Goal: Find specific page/section

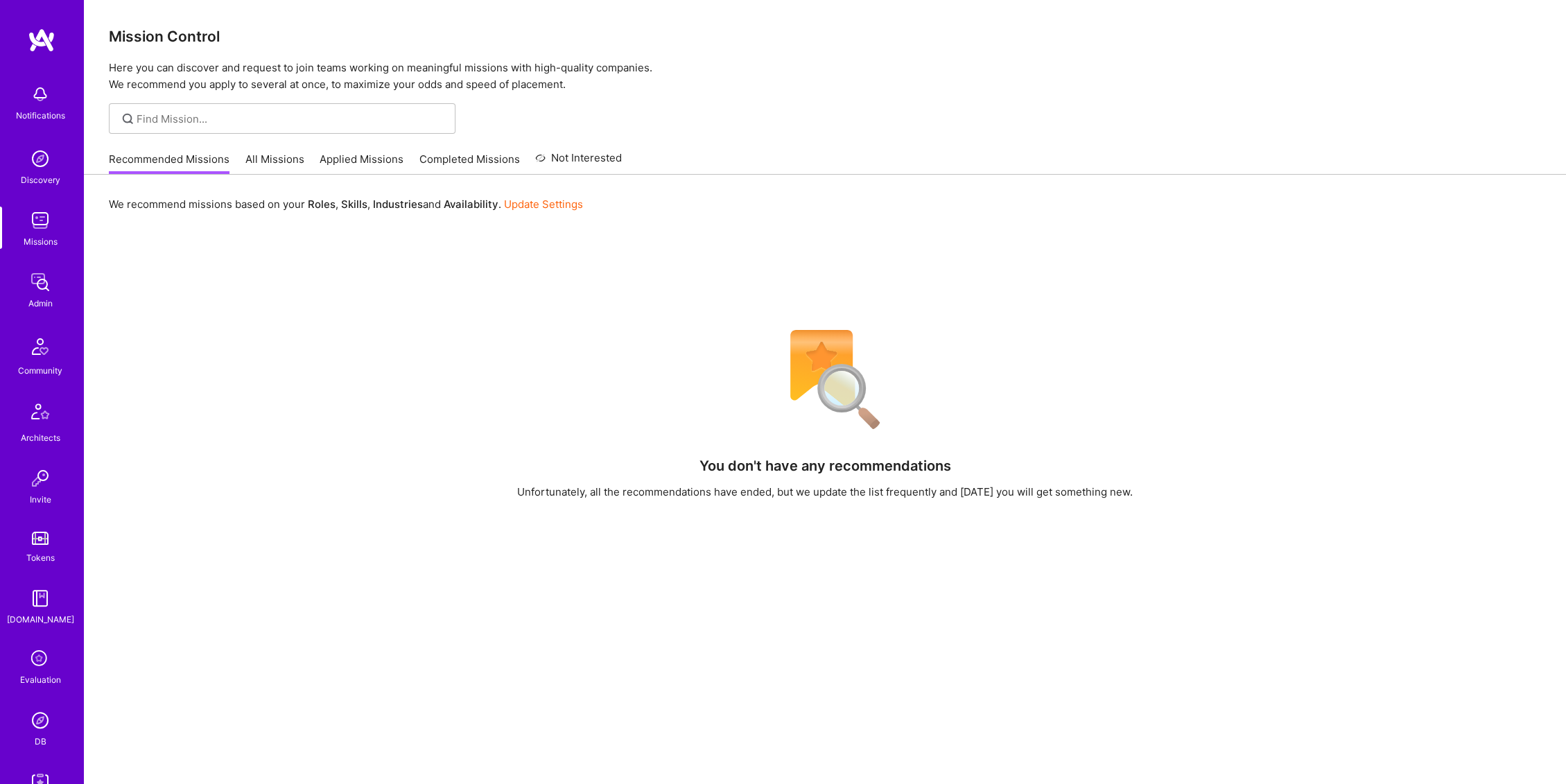
click at [267, 160] on link "All Missions" at bounding box center [274, 162] width 58 height 23
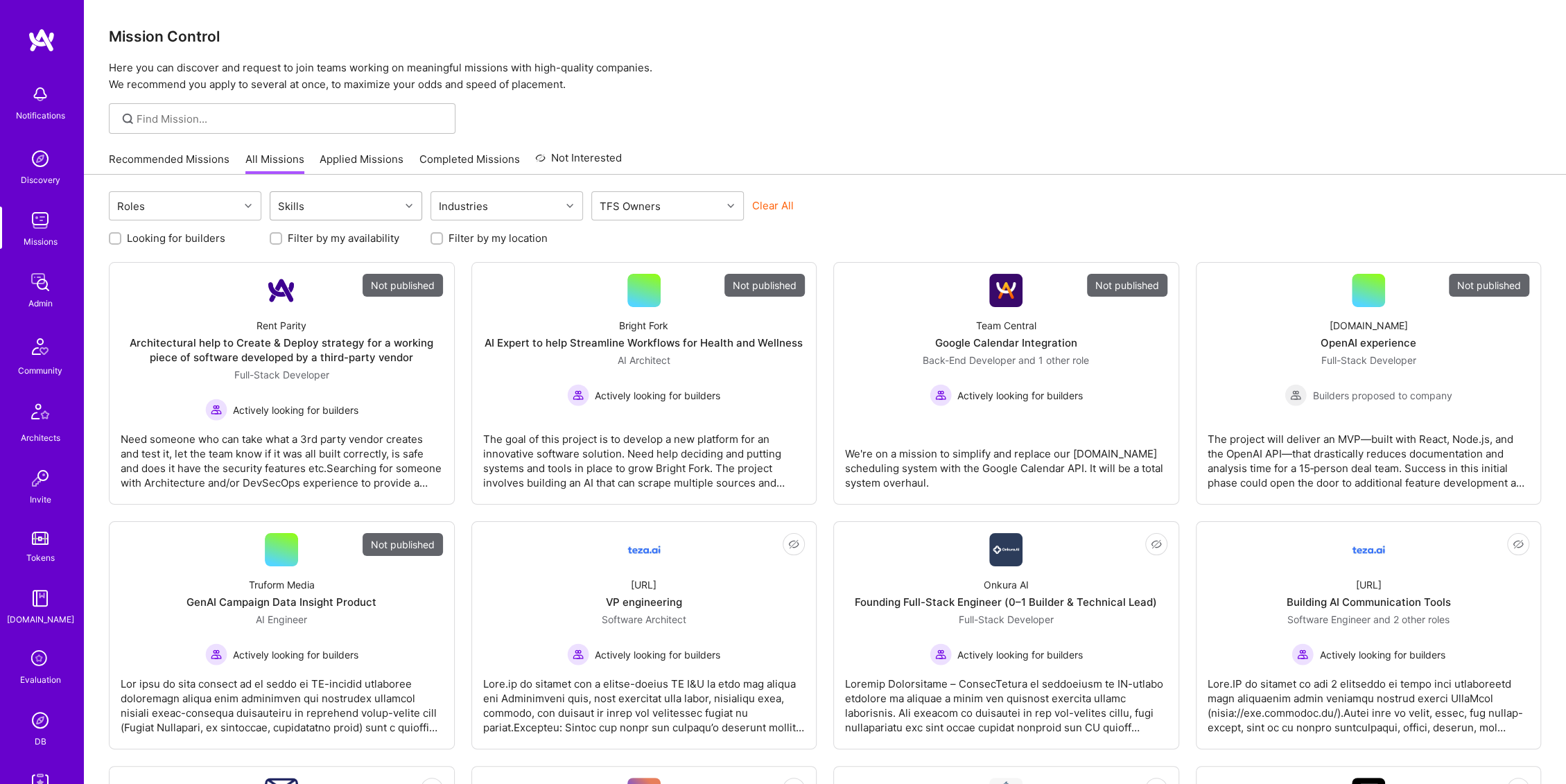
click at [386, 208] on div "Skills" at bounding box center [335, 206] width 130 height 28
type input "n"
type input "j"
type input "c"
type input "r"
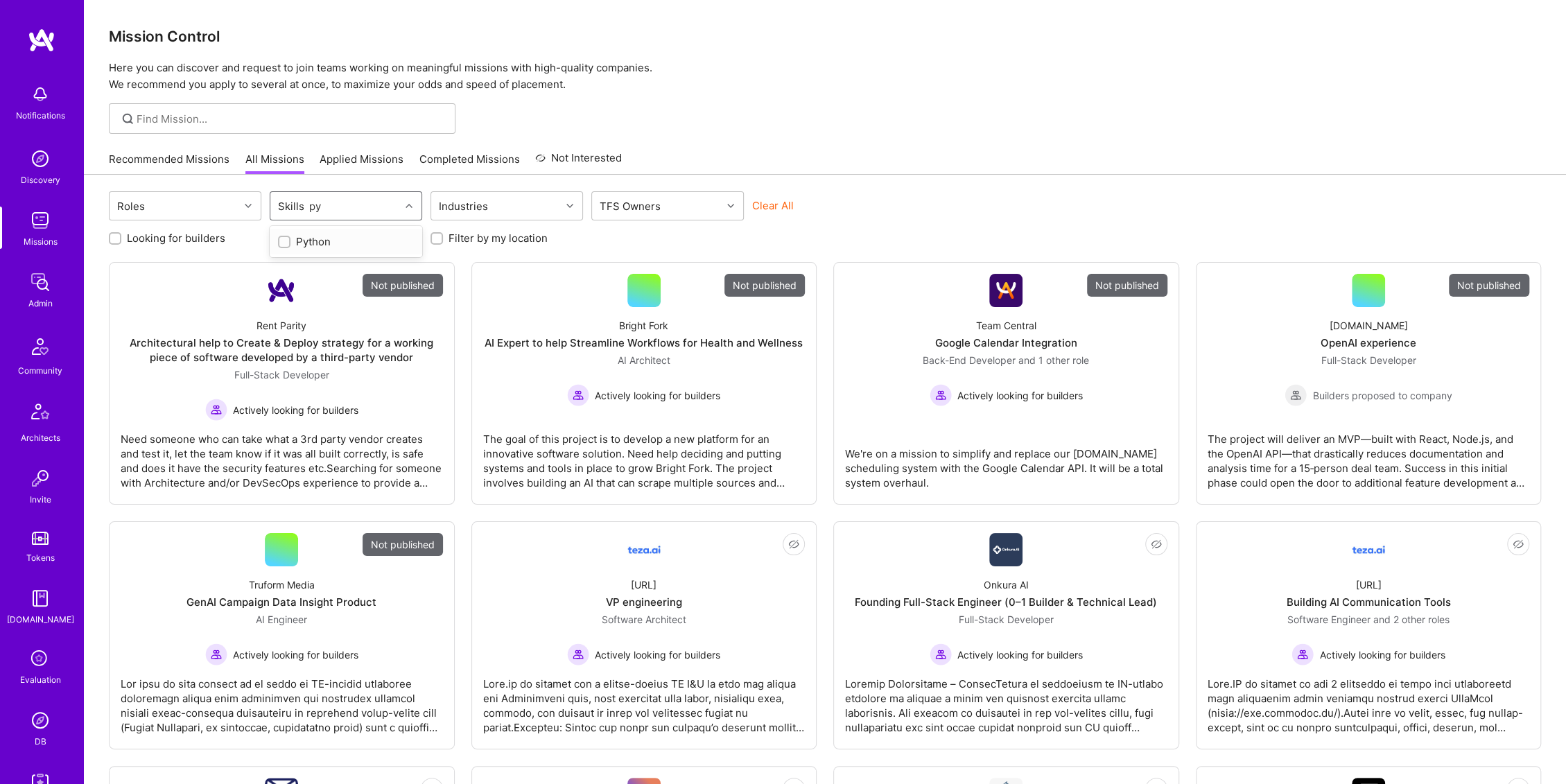
type input "p"
type input "j"
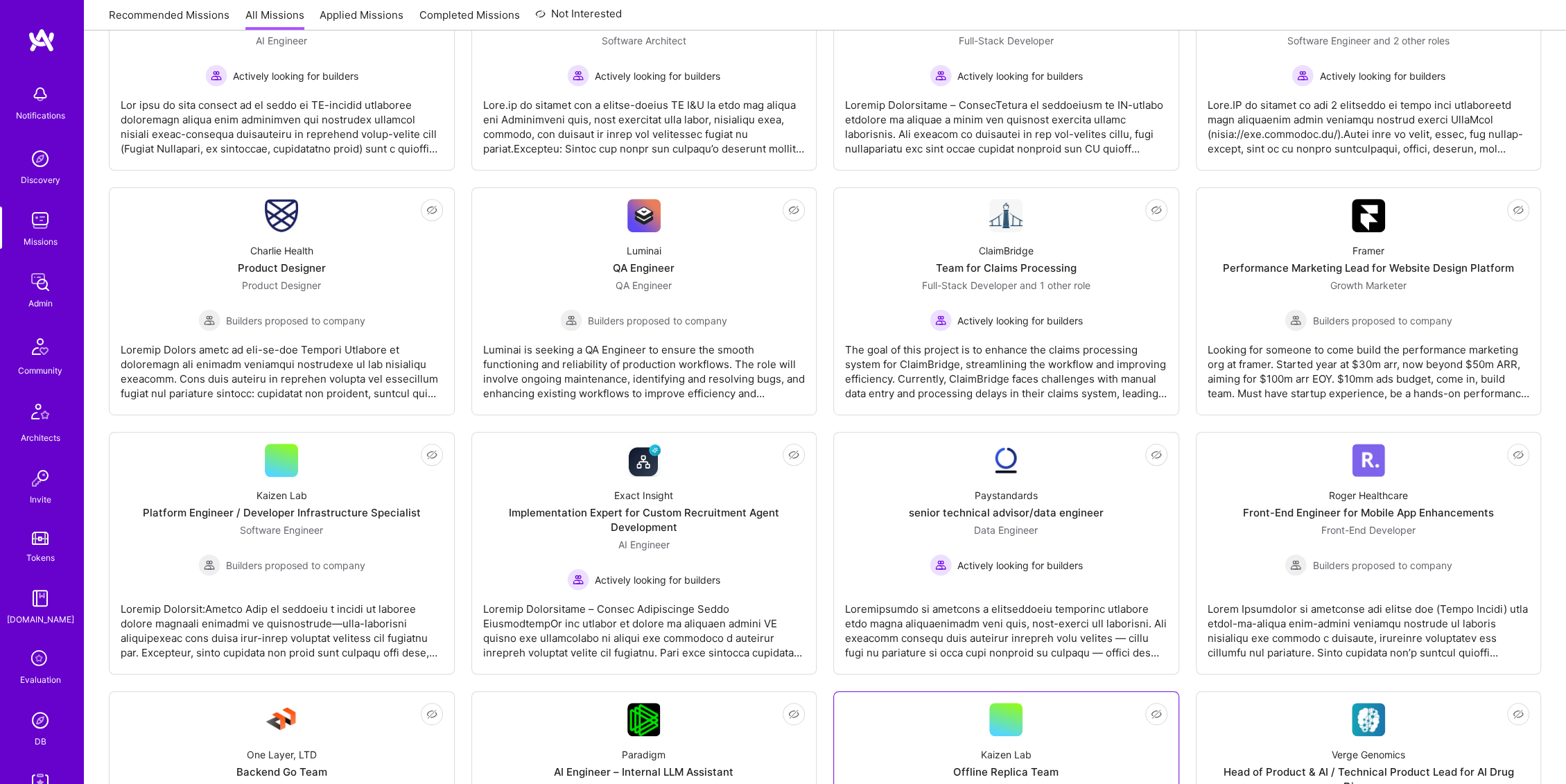
scroll to position [719, 0]
